Goal: Task Accomplishment & Management: Use online tool/utility

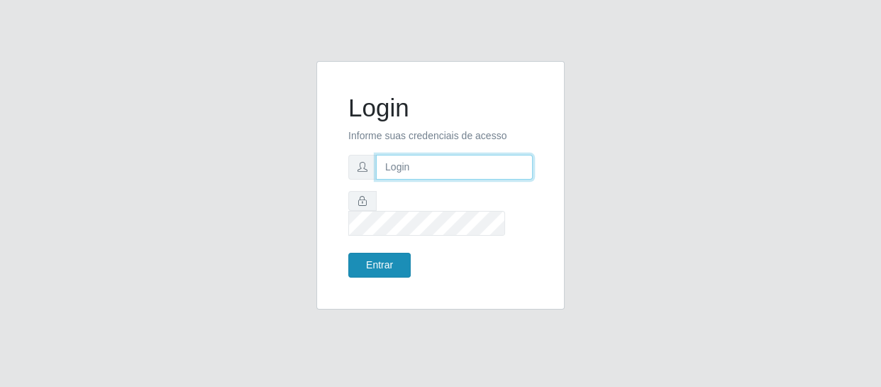
type input "[EMAIL_ADDRESS][DOMAIN_NAME]"
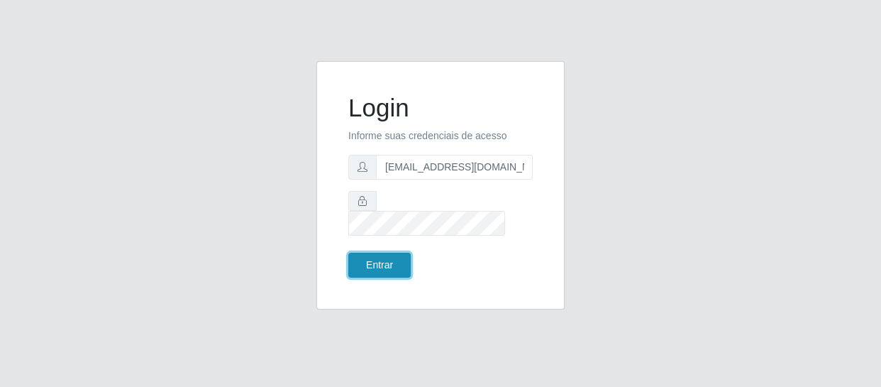
click at [377, 253] on button "Entrar" at bounding box center [379, 265] width 62 height 25
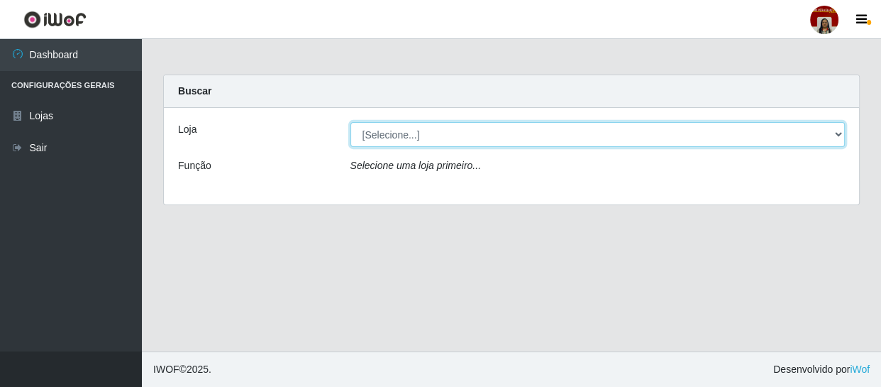
click at [829, 131] on select "[Selecione...] Mar Vermelho - Loja 04" at bounding box center [597, 134] width 495 height 25
select select "251"
click at [350, 122] on select "[Selecione...] Mar Vermelho - Loja 04" at bounding box center [597, 134] width 495 height 25
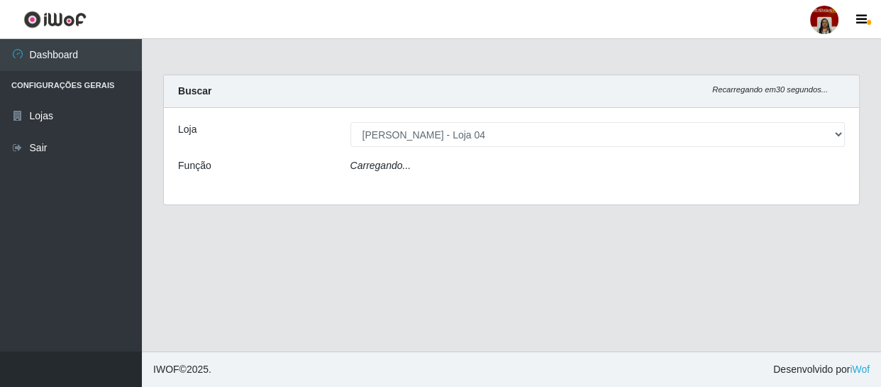
click at [817, 160] on div "Carregando..." at bounding box center [598, 168] width 516 height 21
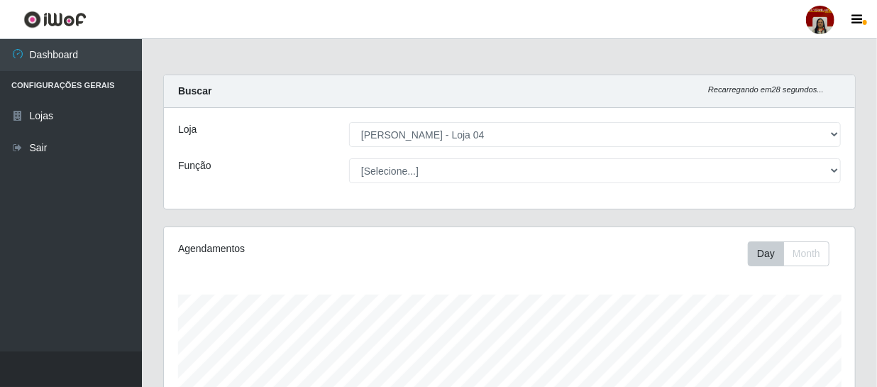
scroll to position [294, 691]
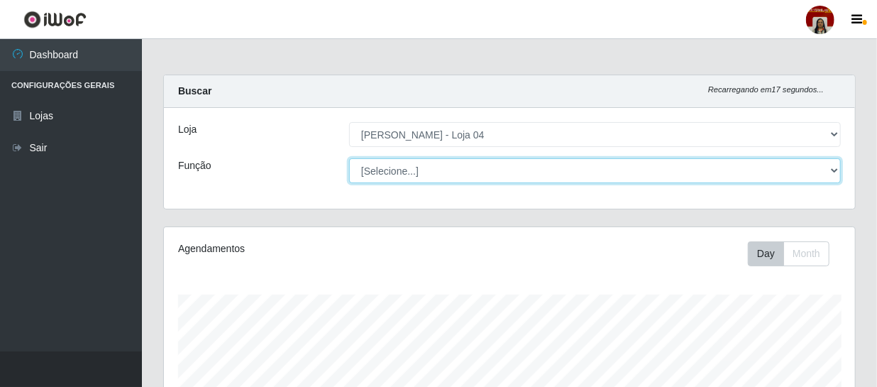
click at [838, 170] on select "[Selecione...] ASG ASG + ASG ++ Auxiliar de Depósito Auxiliar de Depósito + Aux…" at bounding box center [595, 170] width 492 height 25
select select "22"
click at [349, 158] on select "[Selecione...] ASG ASG + ASG ++ Auxiliar de Depósito Auxiliar de Depósito + Aux…" at bounding box center [595, 170] width 492 height 25
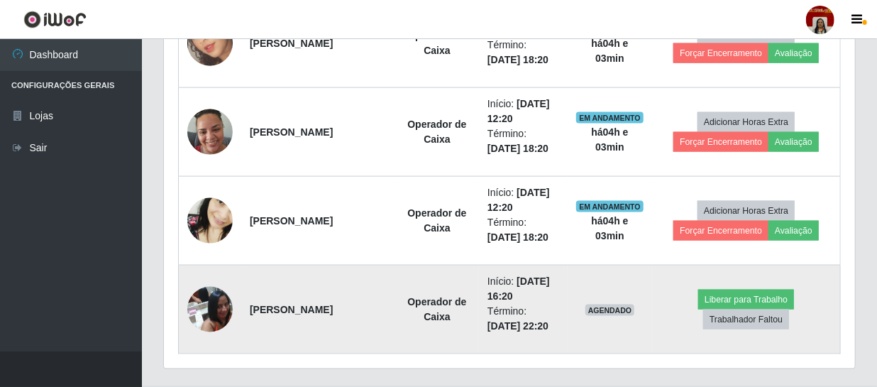
scroll to position [834, 0]
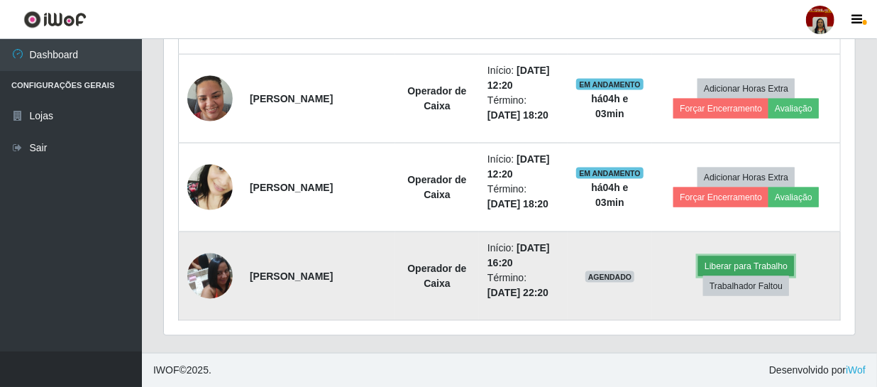
click at [747, 262] on button "Liberar para Trabalho" at bounding box center [746, 266] width 96 height 20
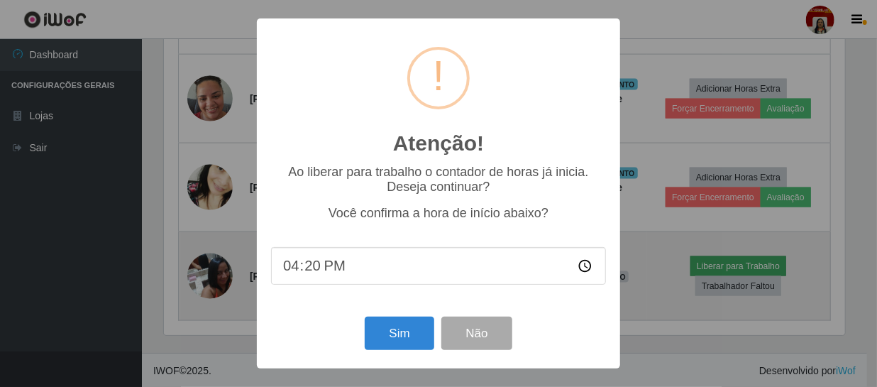
scroll to position [294, 685]
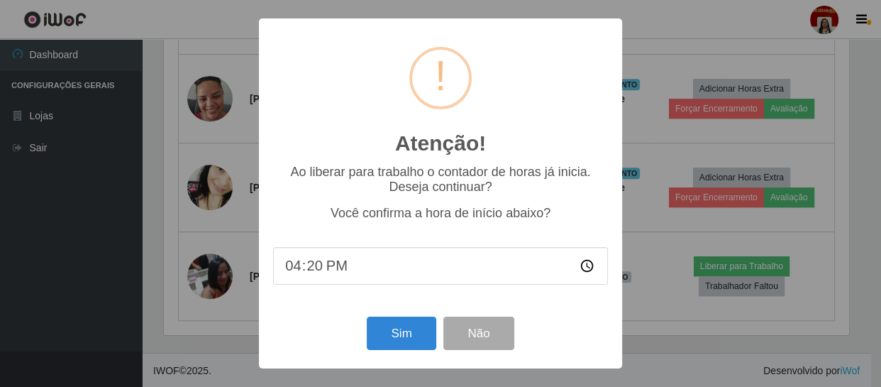
click at [438, 350] on div "Sim Não" at bounding box center [440, 333] width 335 height 40
click at [392, 347] on button "Sim" at bounding box center [401, 332] width 69 height 33
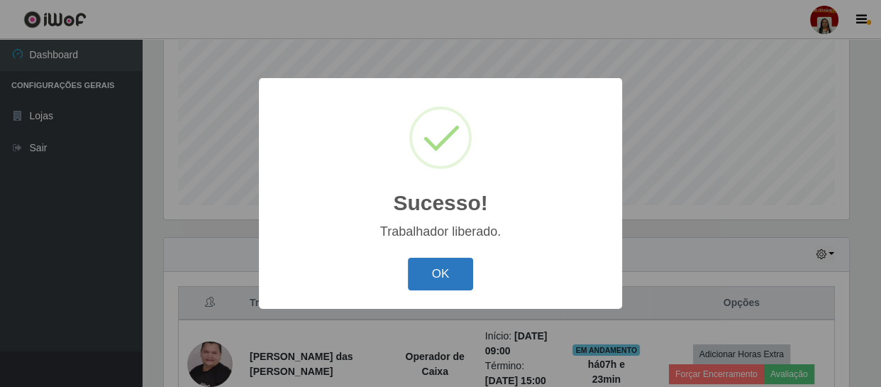
click at [426, 269] on button "OK" at bounding box center [441, 274] width 66 height 33
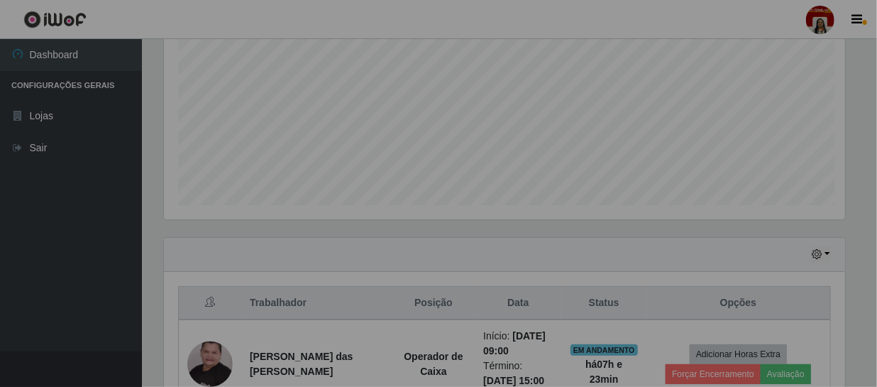
scroll to position [294, 691]
